Goal: Task Accomplishment & Management: Manage account settings

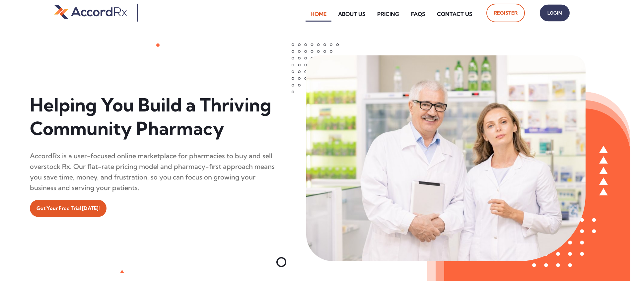
click at [303, 13] on span "Login" at bounding box center [555, 13] width 17 height 10
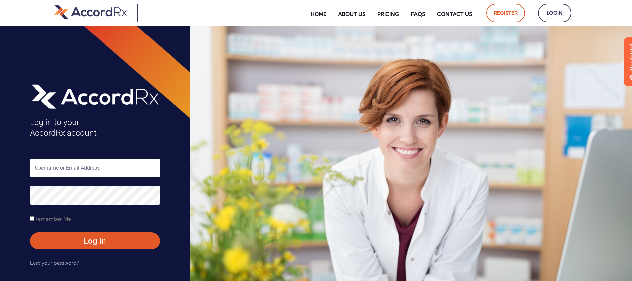
click at [65, 170] on input "text" at bounding box center [95, 168] width 130 height 19
type input "ARX-Erica"
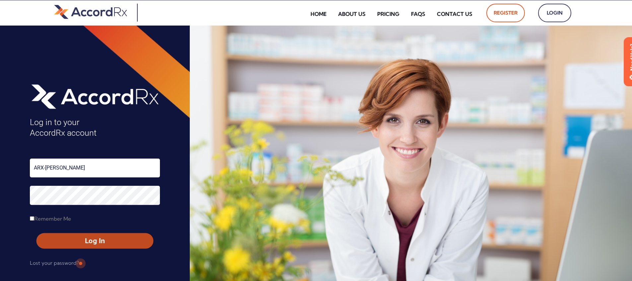
click at [80, 242] on span "Log In" at bounding box center [94, 241] width 105 height 10
